Goal: Task Accomplishment & Management: Manage account settings

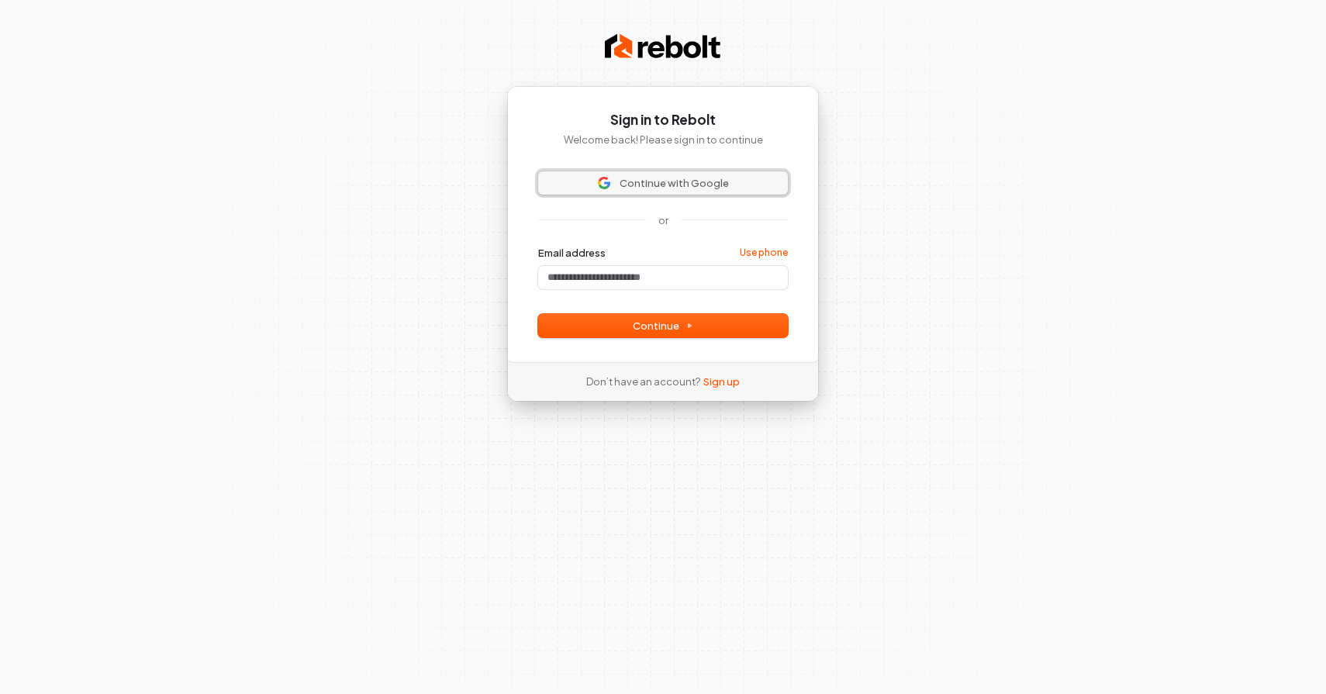
click at [690, 179] on span "Continue with Google" at bounding box center [674, 183] width 109 height 14
drag, startPoint x: 687, startPoint y: 190, endPoint x: 725, endPoint y: 179, distance: 39.5
click at [686, 190] on button "Continue with Google" at bounding box center [663, 182] width 250 height 23
